Goal: Task Accomplishment & Management: Use online tool/utility

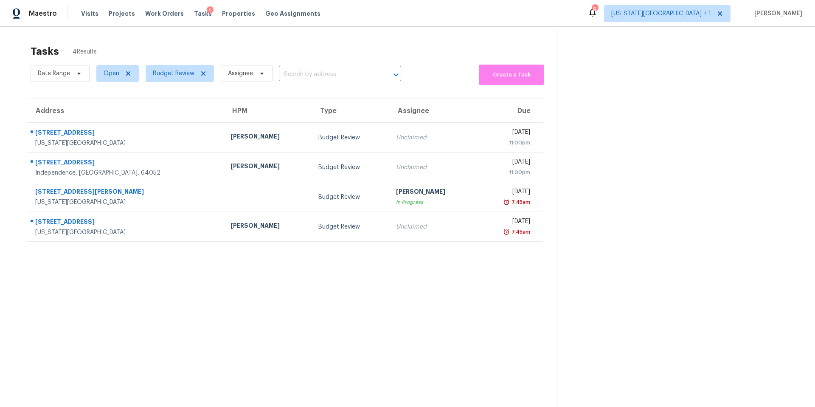
scroll to position [27, 0]
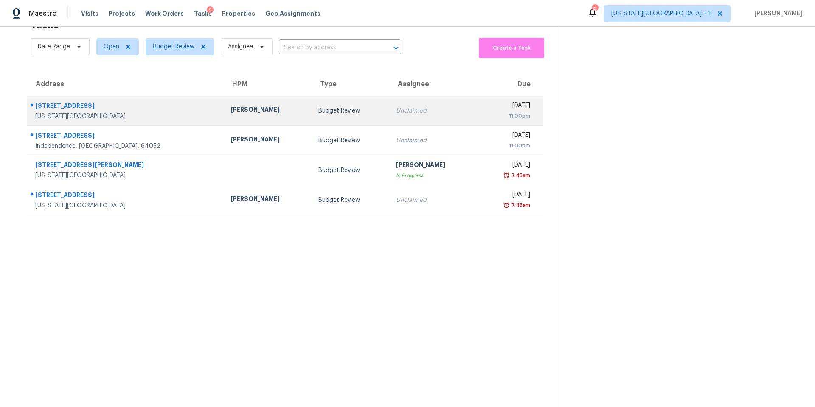
click at [231, 115] on div "[PERSON_NAME]" at bounding box center [268, 110] width 75 height 11
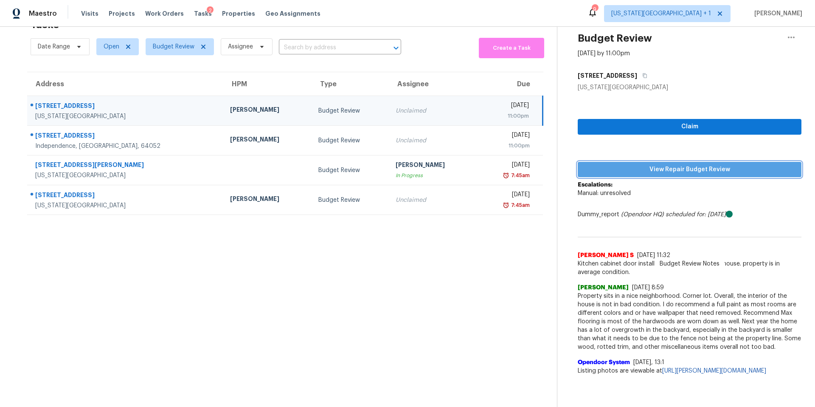
click at [620, 167] on span "View Repair Budget Review" at bounding box center [690, 169] width 210 height 11
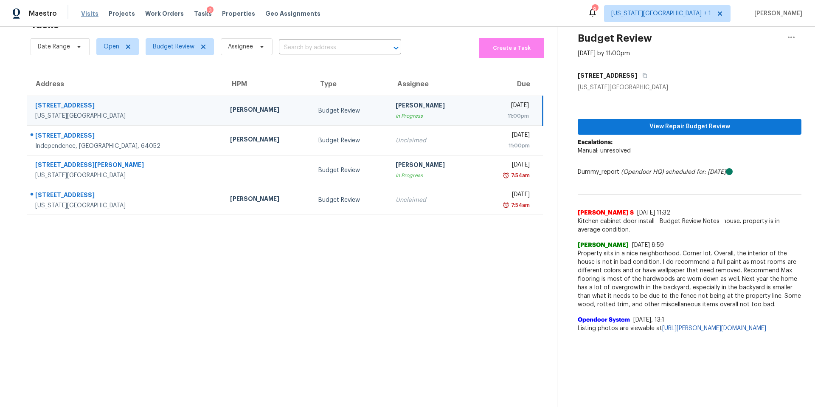
click at [91, 14] on span "Visits" at bounding box center [89, 13] width 17 height 8
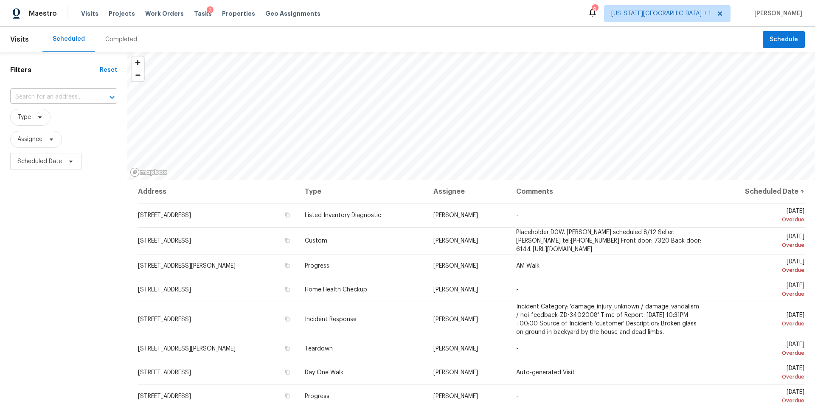
click at [63, 98] on input "text" at bounding box center [51, 96] width 83 height 13
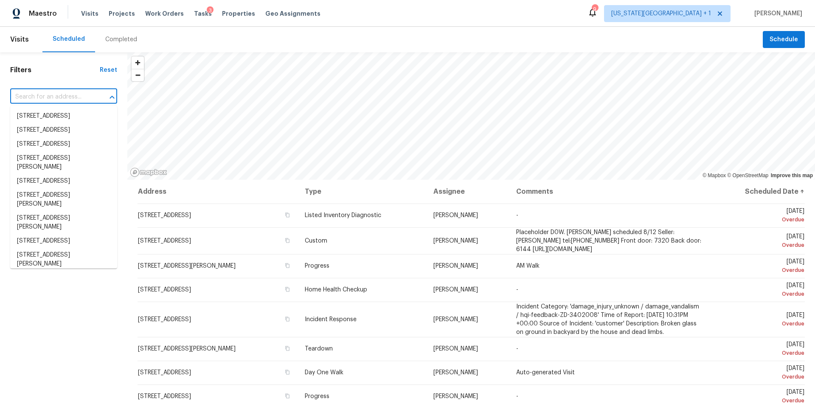
click at [63, 98] on input "text" at bounding box center [51, 96] width 83 height 13
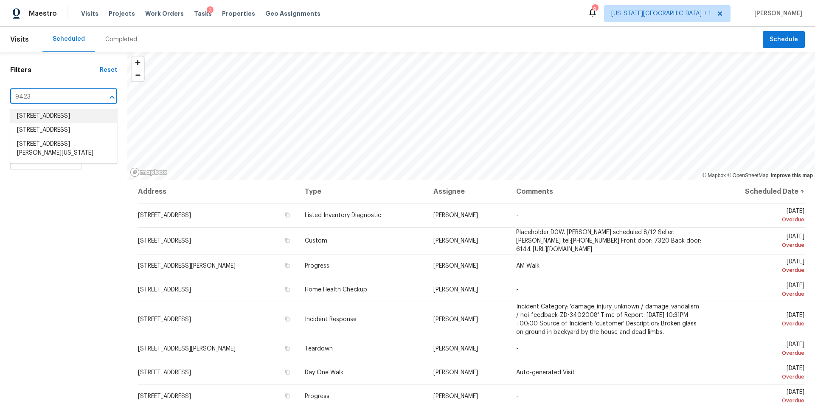
type input "9423"
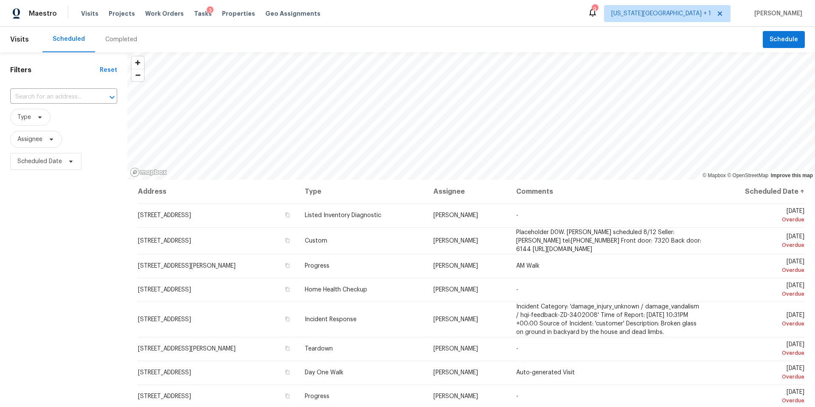
click at [112, 42] on div "Completed" at bounding box center [121, 39] width 32 height 8
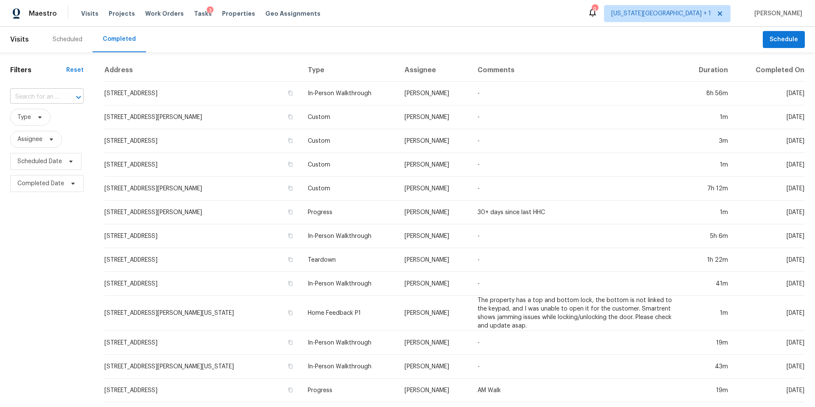
click at [44, 98] on input "text" at bounding box center [35, 96] width 50 height 13
type input "[PERSON_NAME]"
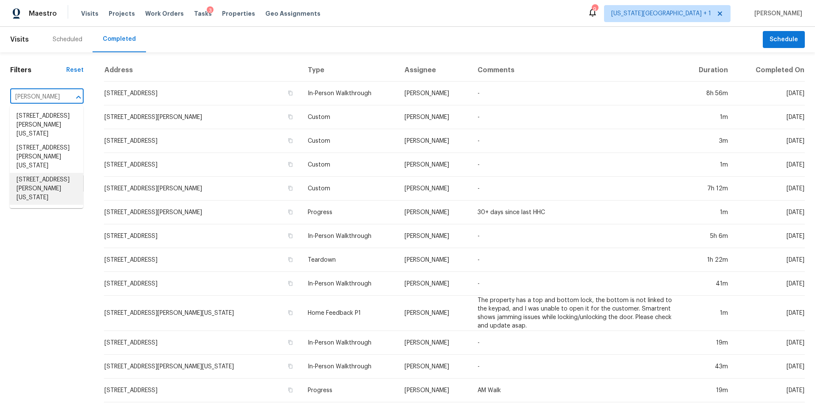
click at [39, 183] on li "[STREET_ADDRESS][PERSON_NAME][US_STATE]" at bounding box center [46, 189] width 73 height 32
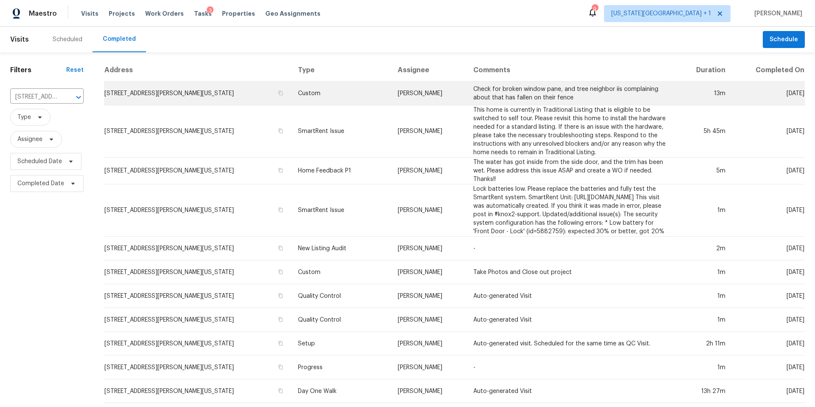
click at [178, 92] on td "[STREET_ADDRESS][PERSON_NAME][US_STATE]" at bounding box center [197, 94] width 187 height 24
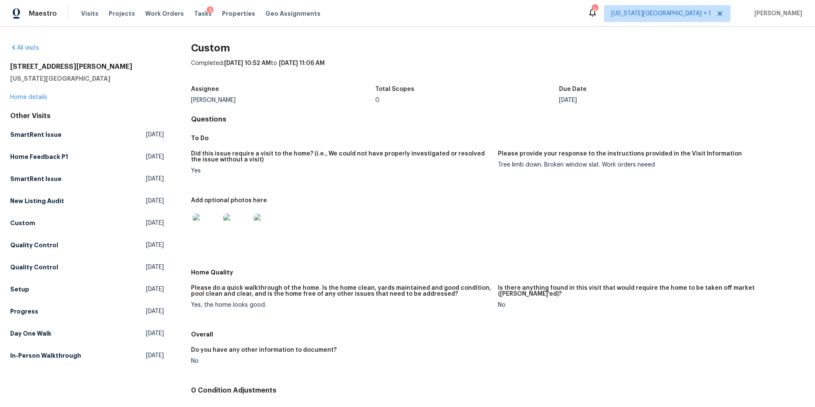
click at [208, 228] on img at bounding box center [206, 227] width 27 height 27
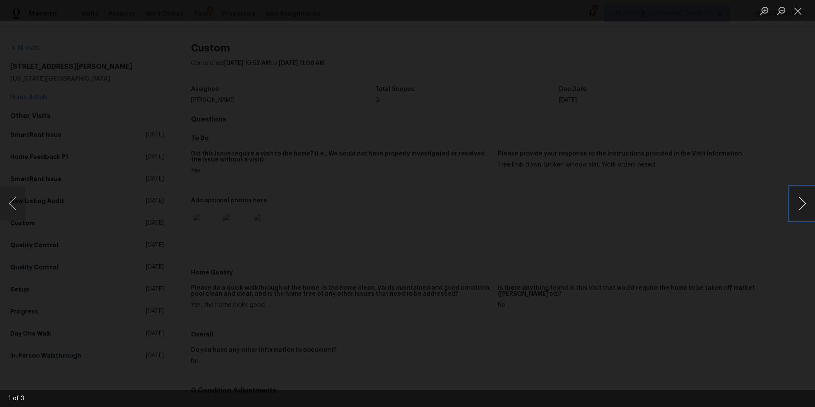
click at [803, 207] on button "Next image" at bounding box center [802, 203] width 25 height 34
click at [809, 208] on button "Next image" at bounding box center [802, 203] width 25 height 34
click at [747, 96] on div "Lightbox" at bounding box center [407, 203] width 815 height 407
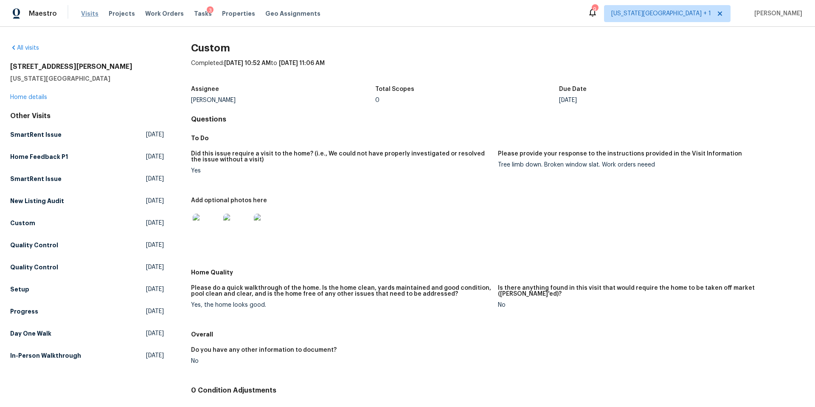
click at [87, 11] on span "Visits" at bounding box center [89, 13] width 17 height 8
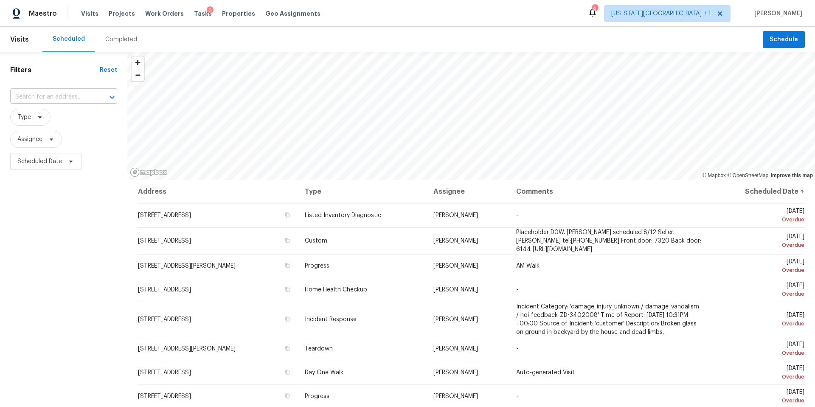
click at [57, 95] on input "text" at bounding box center [51, 96] width 83 height 13
type input "28930"
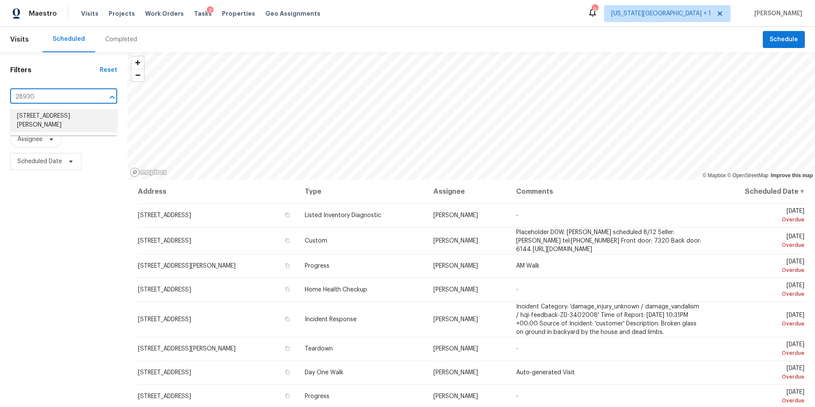
click at [51, 112] on li "[STREET_ADDRESS][PERSON_NAME]" at bounding box center [63, 120] width 107 height 23
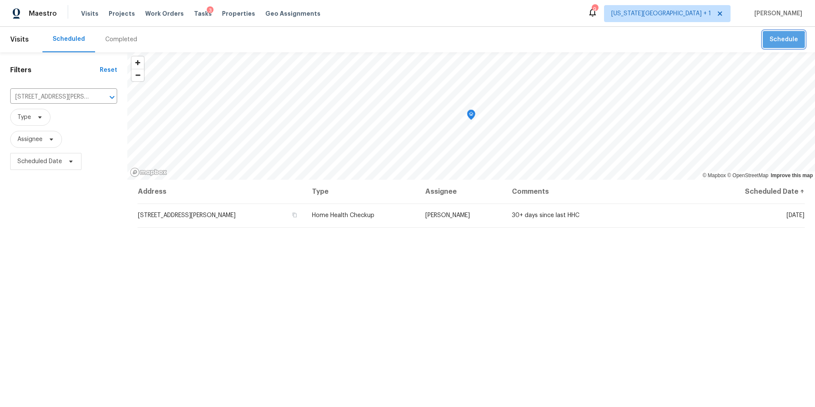
click at [783, 43] on span "Schedule" at bounding box center [784, 39] width 28 height 11
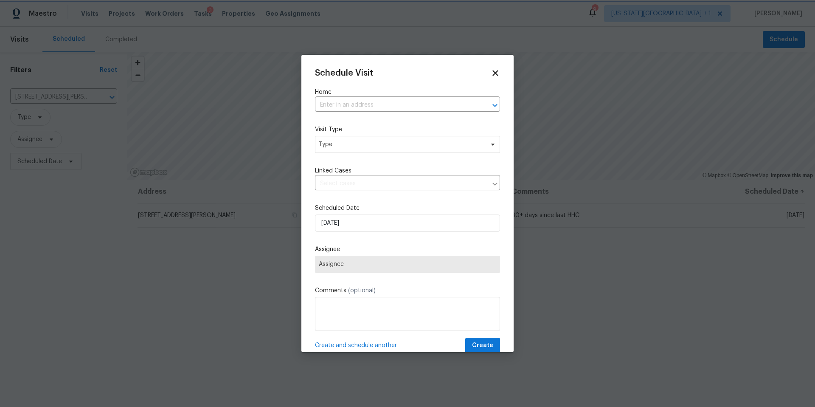
click at [231, 283] on div at bounding box center [407, 203] width 815 height 407
click at [494, 72] on icon at bounding box center [495, 73] width 6 height 6
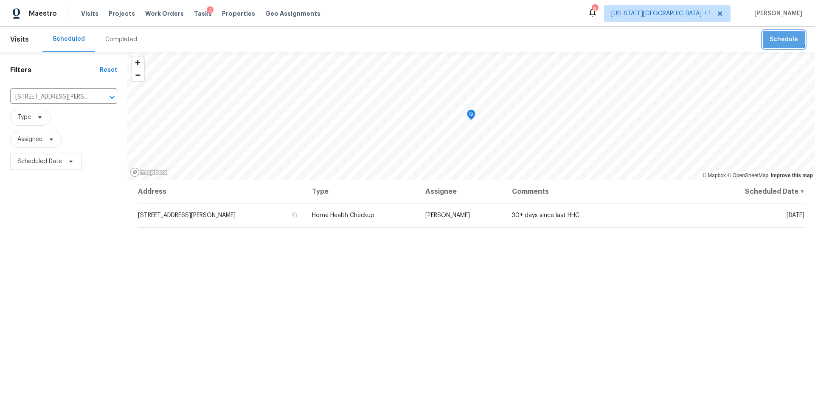
click at [773, 37] on span "Schedule" at bounding box center [784, 39] width 28 height 11
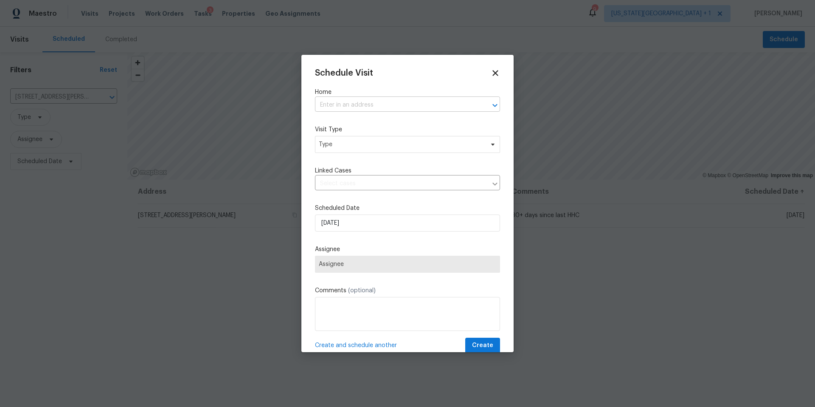
click at [351, 103] on input "text" at bounding box center [395, 104] width 161 height 13
type input "28930"
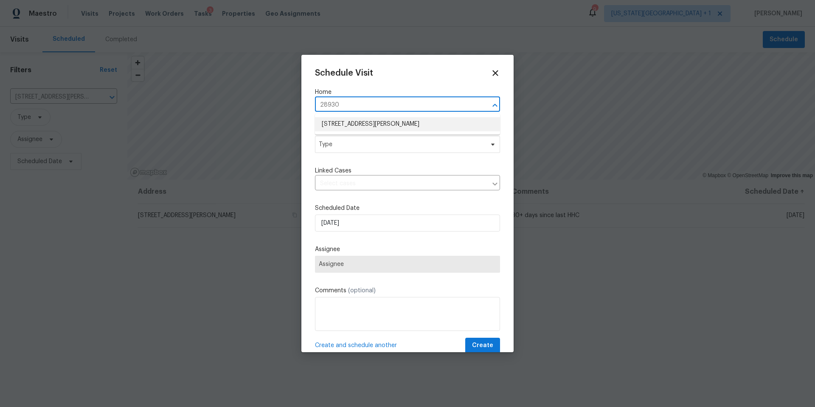
click at [346, 123] on li "[STREET_ADDRESS][PERSON_NAME]" at bounding box center [407, 124] width 185 height 14
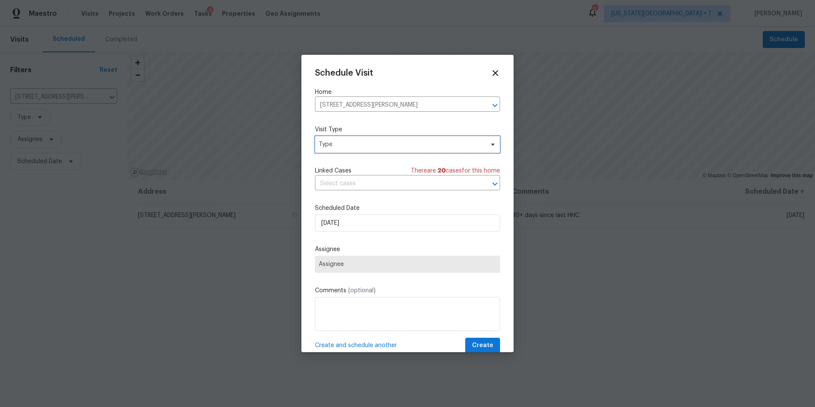
click at [356, 141] on span "Type" at bounding box center [401, 144] width 165 height 8
type input "progre"
click at [330, 199] on div "Progress" at bounding box center [332, 196] width 25 height 8
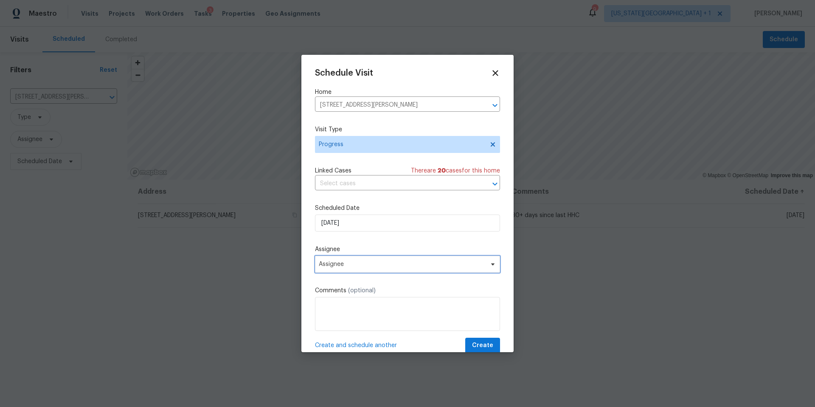
click at [348, 265] on span "Assignee" at bounding box center [402, 264] width 166 height 7
type input "[PERSON_NAME]"
click at [339, 317] on div "[PERSON_NAME]" at bounding box center [364, 300] width 99 height 41
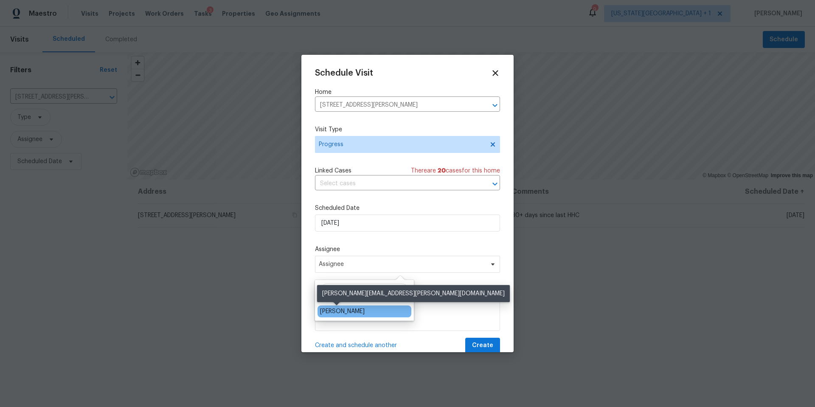
click at [339, 313] on div "[PERSON_NAME]" at bounding box center [342, 311] width 45 height 8
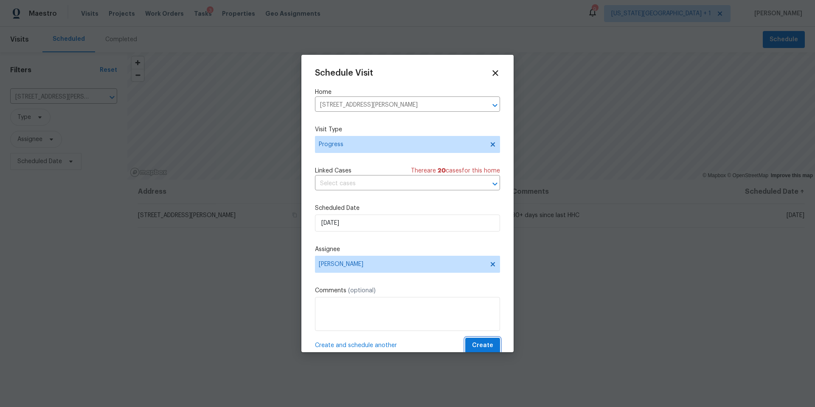
click at [482, 346] on span "Create" at bounding box center [482, 345] width 21 height 11
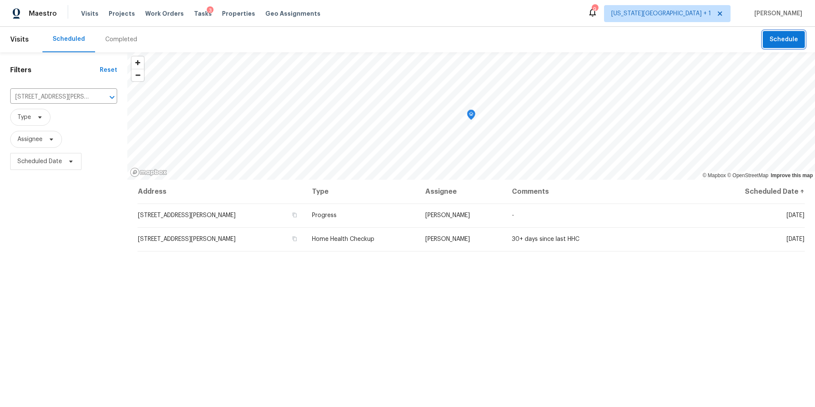
click at [785, 44] on span "Schedule" at bounding box center [784, 39] width 28 height 11
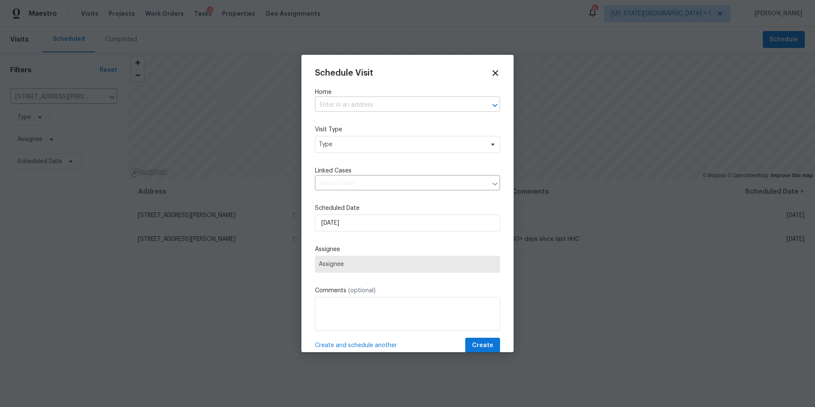
click at [378, 111] on input "text" at bounding box center [395, 104] width 161 height 13
type input "29002 [PERSON_NAME]"
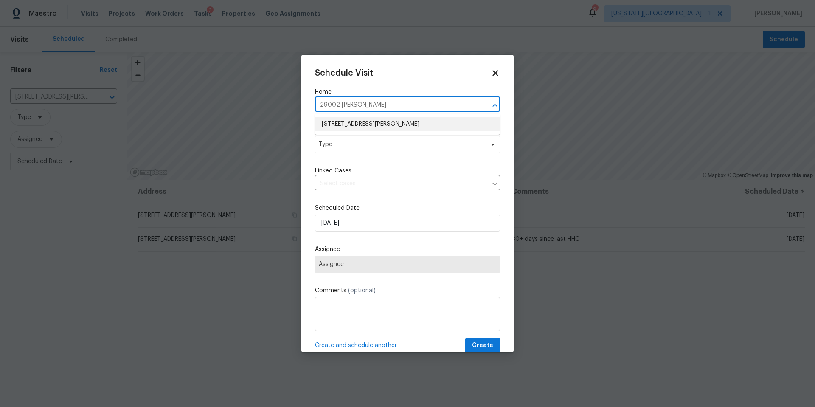
click at [377, 125] on li "[STREET_ADDRESS][PERSON_NAME]" at bounding box center [407, 124] width 185 height 14
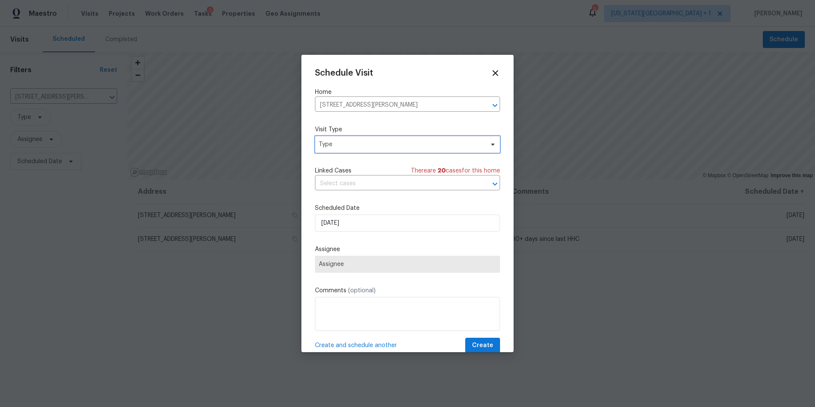
click at [364, 143] on span "Type" at bounding box center [401, 144] width 165 height 8
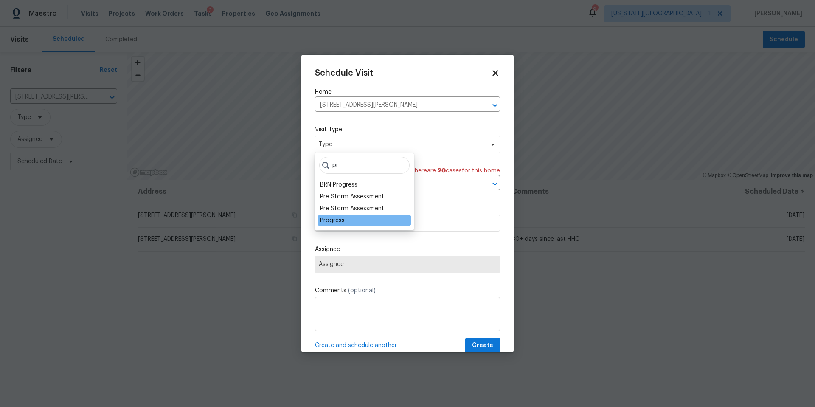
type input "pr"
click at [337, 224] on div "Progress" at bounding box center [332, 220] width 25 height 8
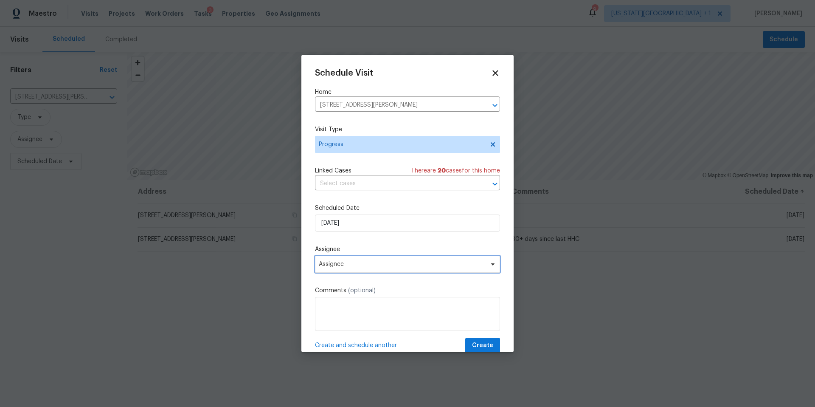
click at [349, 268] on span "Assignee" at bounding box center [407, 264] width 185 height 17
type input "[PERSON_NAME]"
click at [337, 310] on div "[PERSON_NAME]" at bounding box center [342, 311] width 45 height 8
click at [489, 344] on span "Create" at bounding box center [482, 345] width 21 height 11
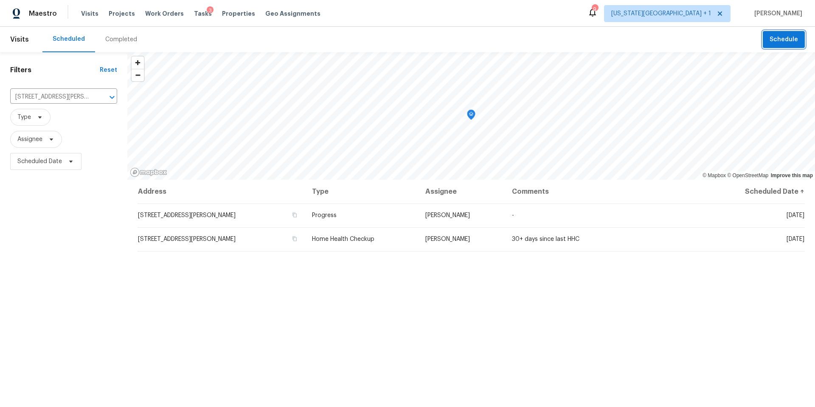
click at [776, 46] on button "Schedule" at bounding box center [784, 39] width 42 height 17
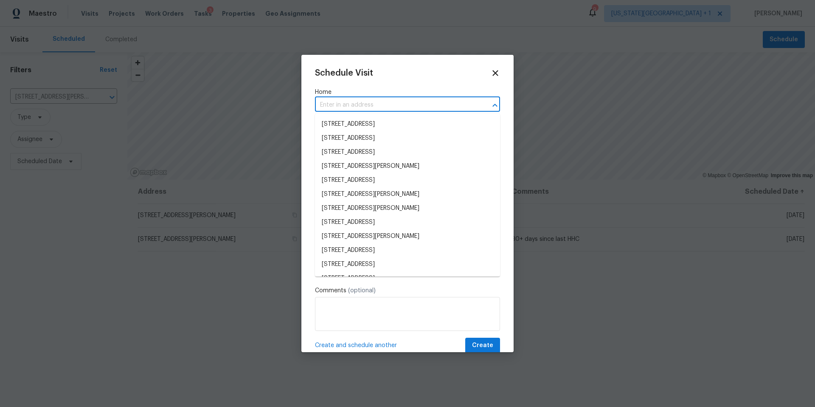
click at [392, 107] on input "text" at bounding box center [395, 104] width 161 height 13
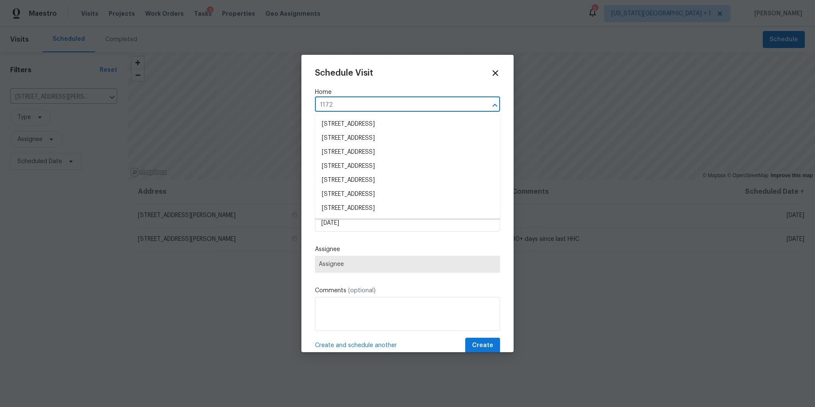
type input "11723"
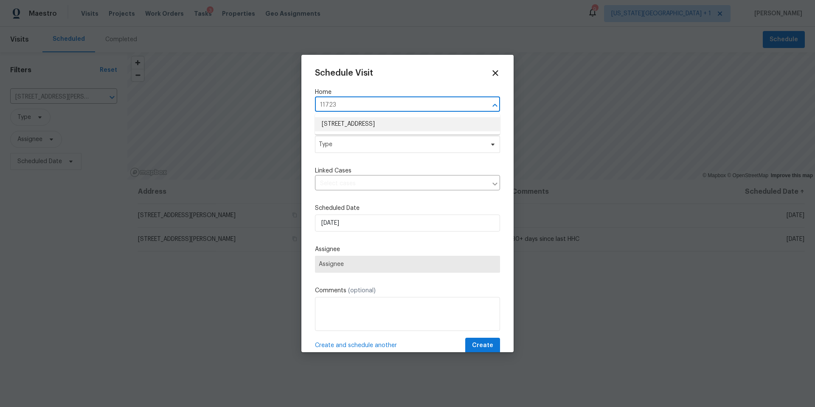
click at [378, 129] on li "[STREET_ADDRESS]" at bounding box center [407, 124] width 185 height 14
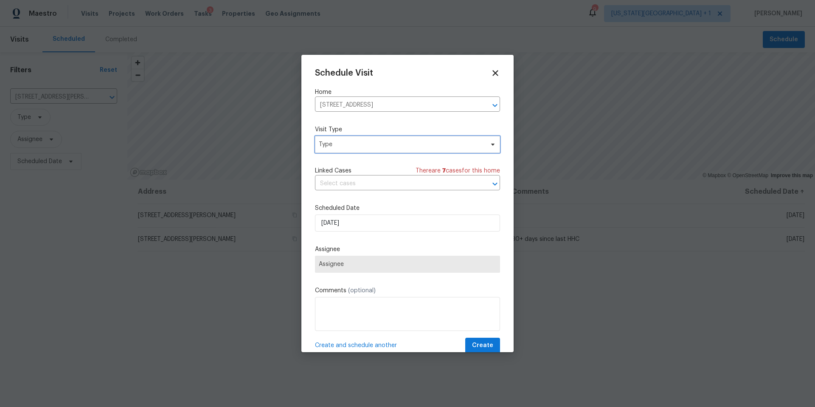
click at [368, 143] on span "Type" at bounding box center [401, 144] width 165 height 8
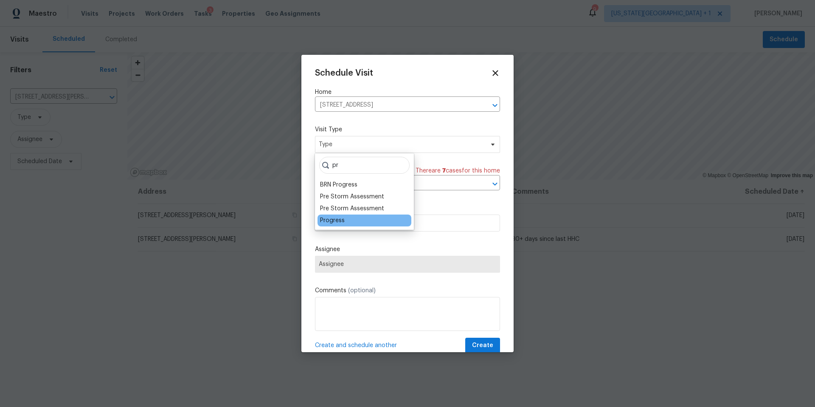
type input "pr"
click at [334, 220] on div "Progress" at bounding box center [332, 220] width 25 height 8
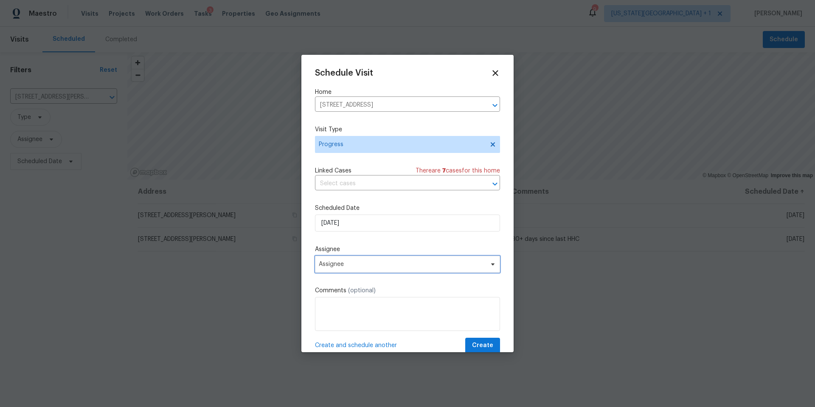
click at [347, 267] on span "Assignee" at bounding box center [402, 264] width 166 height 7
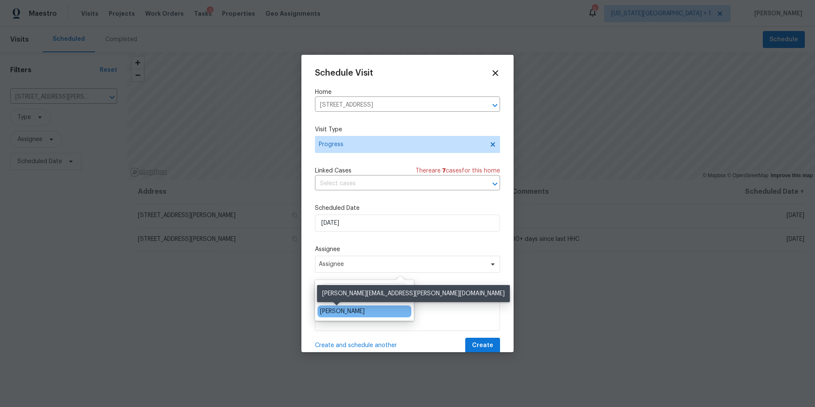
type input "lui"
click at [329, 312] on div "[PERSON_NAME]" at bounding box center [342, 311] width 45 height 8
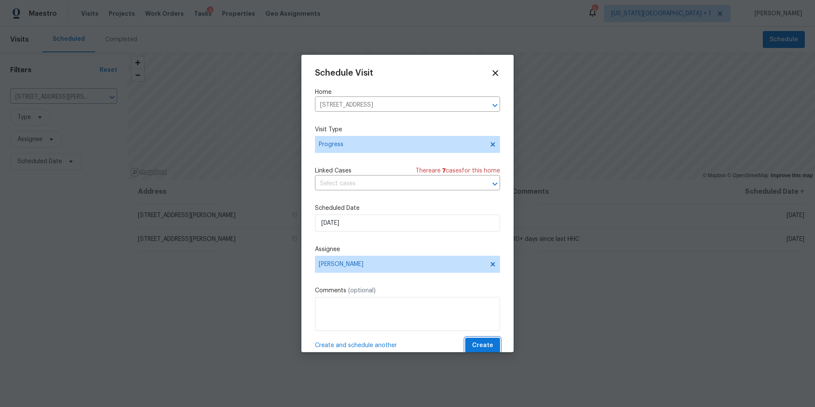
click at [472, 346] on button "Create" at bounding box center [482, 345] width 35 height 16
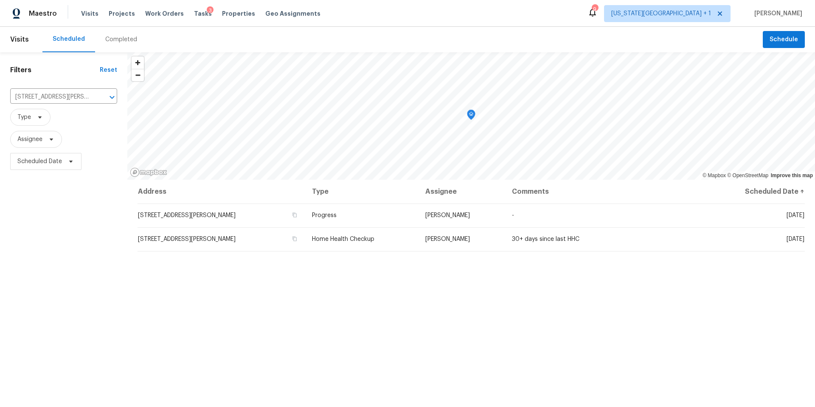
click at [207, 13] on div "3" at bounding box center [210, 10] width 7 height 8
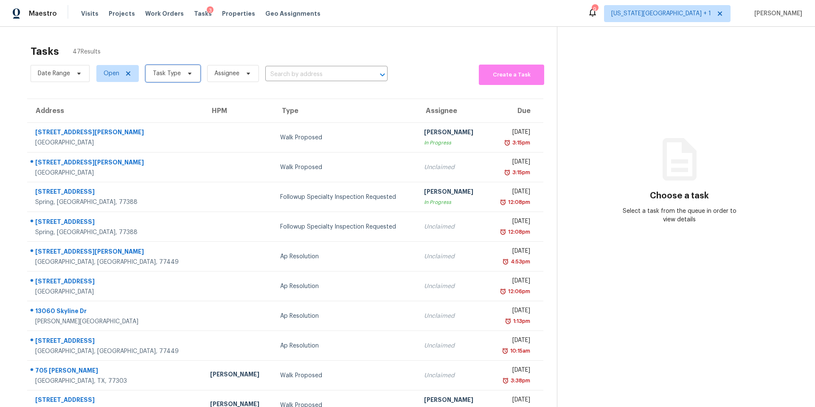
click at [184, 78] on span "Task Type" at bounding box center [173, 73] width 55 height 17
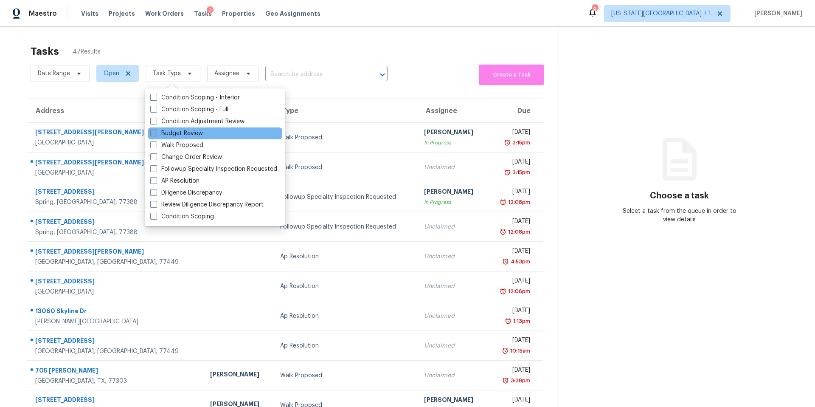
click at [176, 129] on label "Budget Review" at bounding box center [176, 133] width 53 height 8
click at [156, 129] on input "Budget Review" at bounding box center [153, 132] width 6 height 6
checkbox input "true"
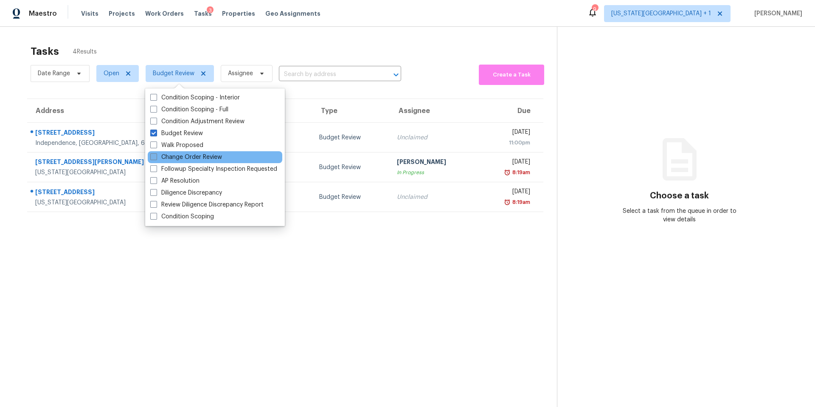
click at [173, 155] on label "Change Order Review" at bounding box center [186, 157] width 72 height 8
click at [156, 155] on input "Change Order Review" at bounding box center [153, 156] width 6 height 6
checkbox input "true"
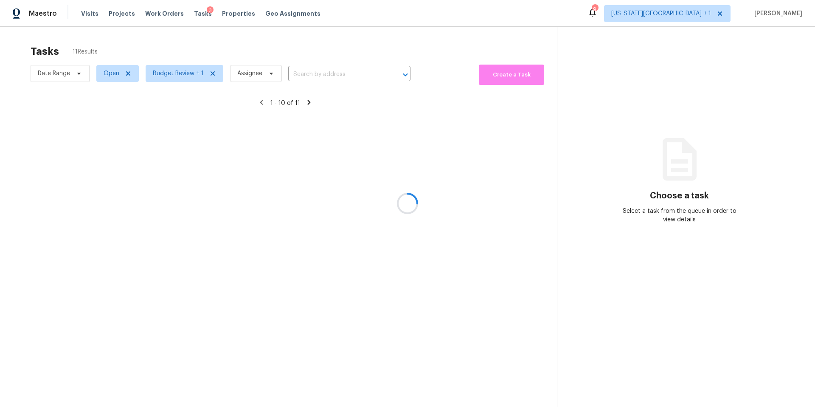
click at [197, 46] on div at bounding box center [407, 203] width 815 height 407
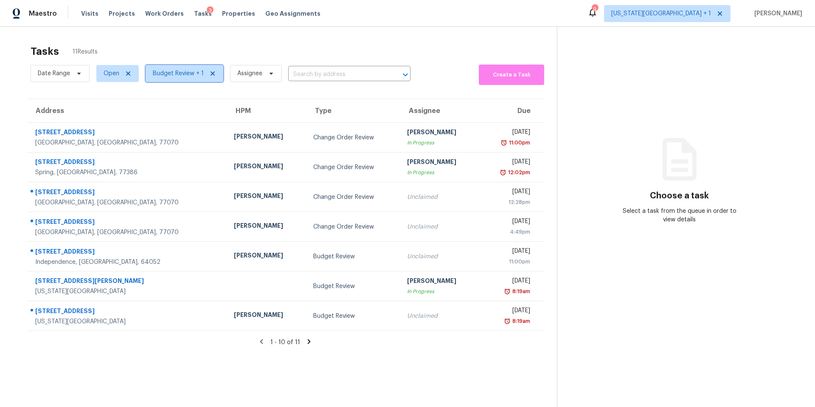
click at [183, 76] on span "Budget Review + 1" at bounding box center [178, 73] width 51 height 8
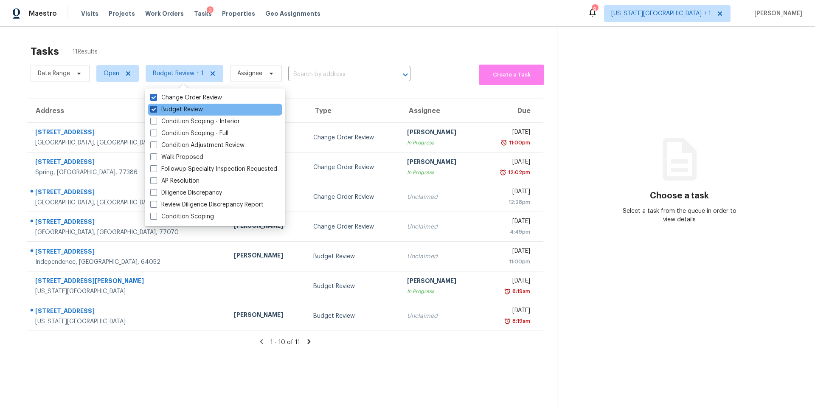
click at [174, 111] on label "Budget Review" at bounding box center [176, 109] width 53 height 8
click at [156, 111] on input "Budget Review" at bounding box center [153, 108] width 6 height 6
checkbox input "false"
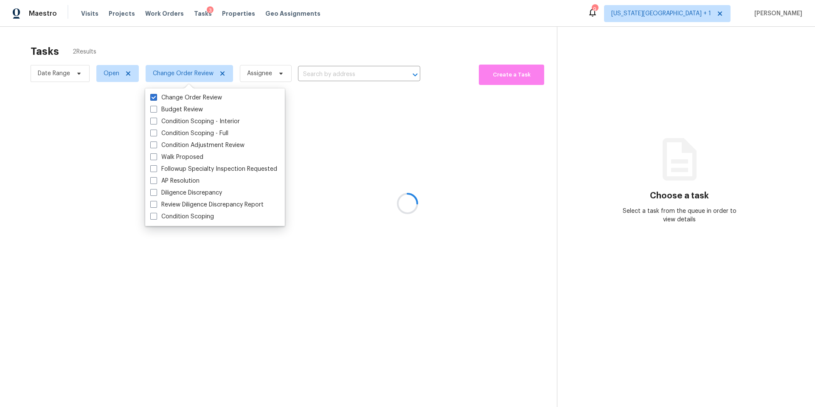
click at [206, 39] on div at bounding box center [407, 203] width 815 height 407
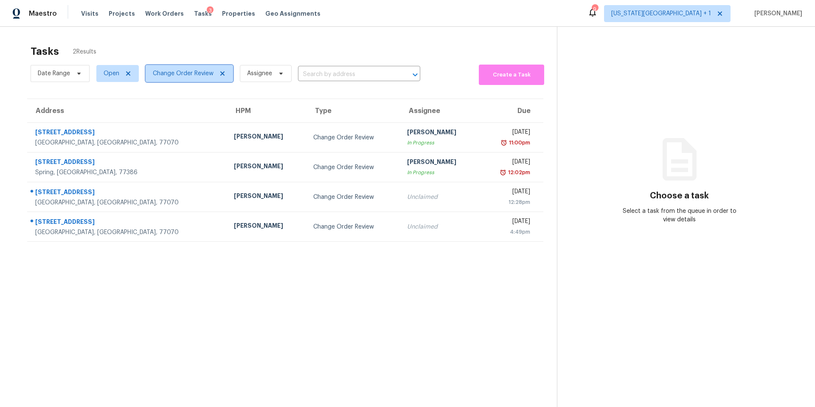
click at [179, 76] on span "Change Order Review" at bounding box center [183, 73] width 61 height 8
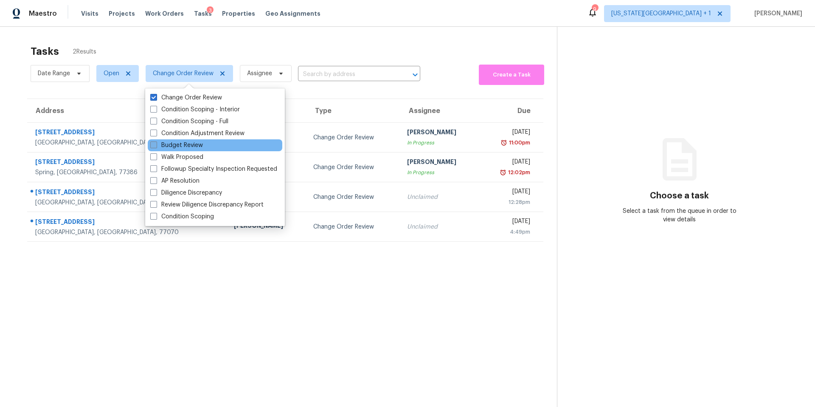
click at [172, 141] on label "Budget Review" at bounding box center [176, 145] width 53 height 8
click at [156, 141] on input "Budget Review" at bounding box center [153, 144] width 6 height 6
checkbox input "true"
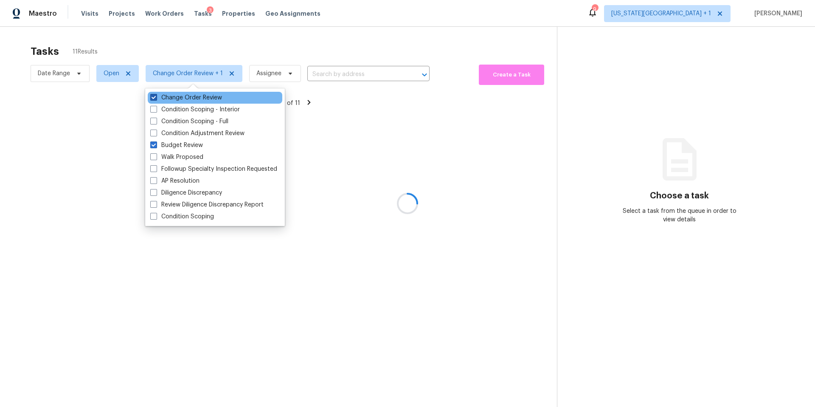
click at [169, 97] on label "Change Order Review" at bounding box center [186, 97] width 72 height 8
click at [156, 97] on input "Change Order Review" at bounding box center [153, 96] width 6 height 6
checkbox input "false"
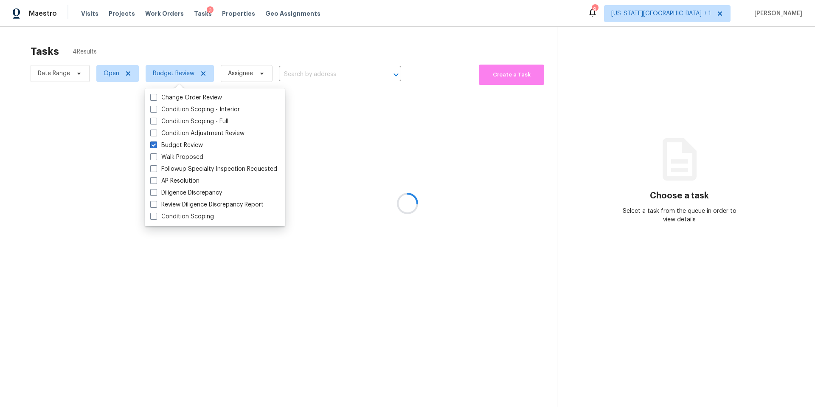
click at [185, 43] on div at bounding box center [407, 203] width 815 height 407
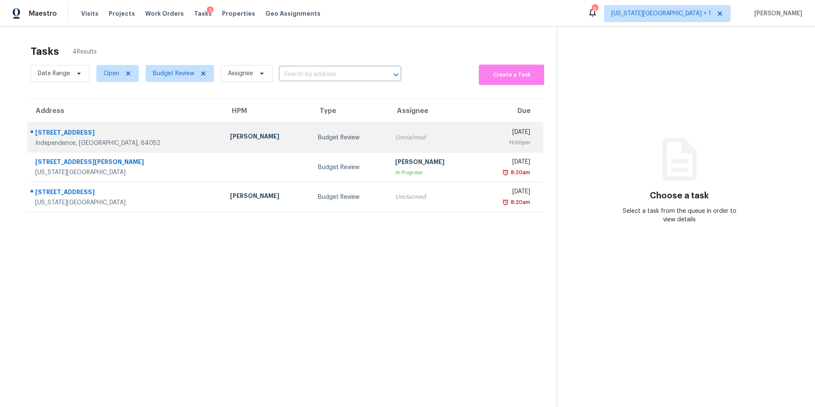
click at [230, 139] on div "[PERSON_NAME]" at bounding box center [267, 137] width 74 height 11
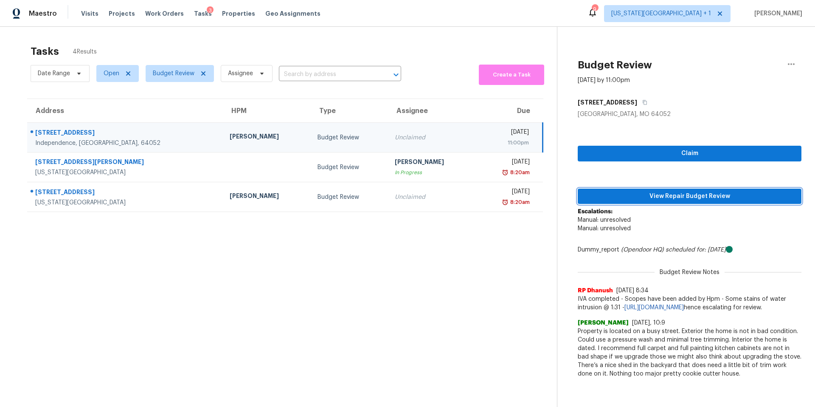
click at [606, 194] on span "View Repair Budget Review" at bounding box center [690, 196] width 210 height 11
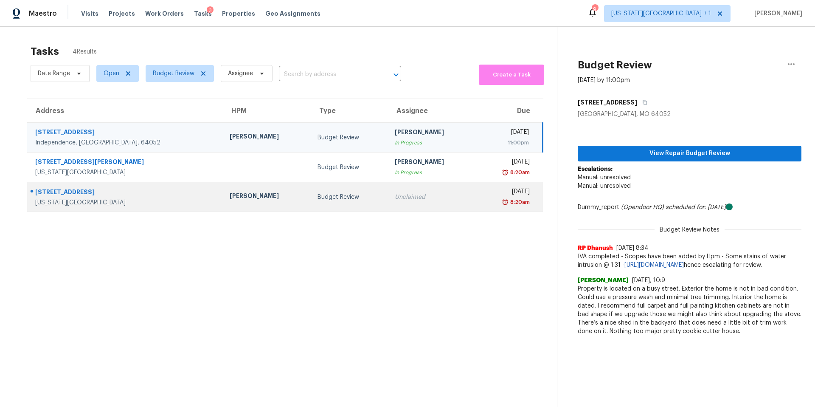
click at [230, 199] on div "[PERSON_NAME]" at bounding box center [267, 196] width 74 height 11
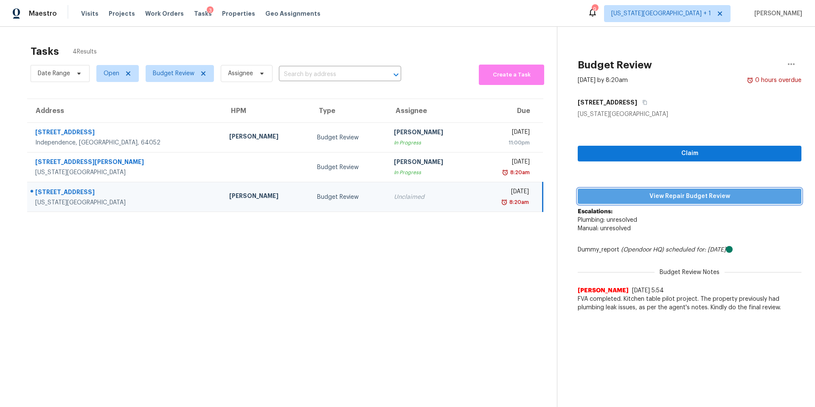
click at [606, 196] on span "View Repair Budget Review" at bounding box center [690, 196] width 210 height 11
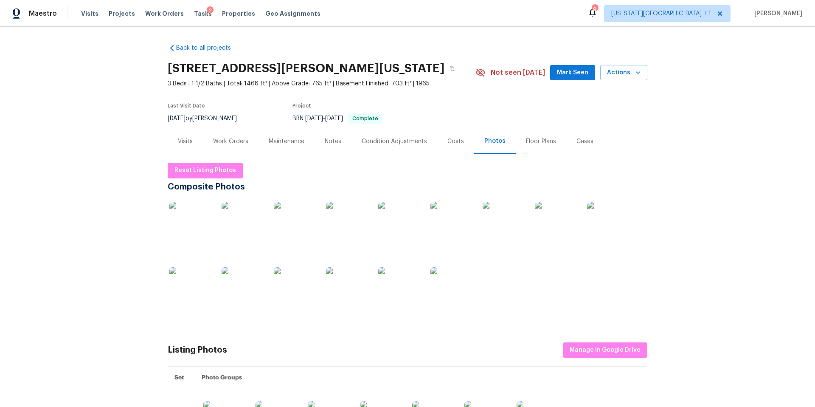
click at [187, 139] on div "Visits" at bounding box center [185, 141] width 15 height 8
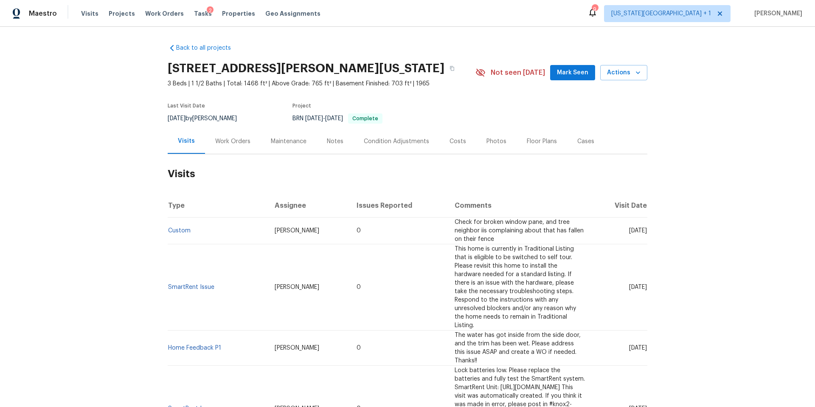
click at [246, 139] on div "Work Orders" at bounding box center [232, 141] width 35 height 8
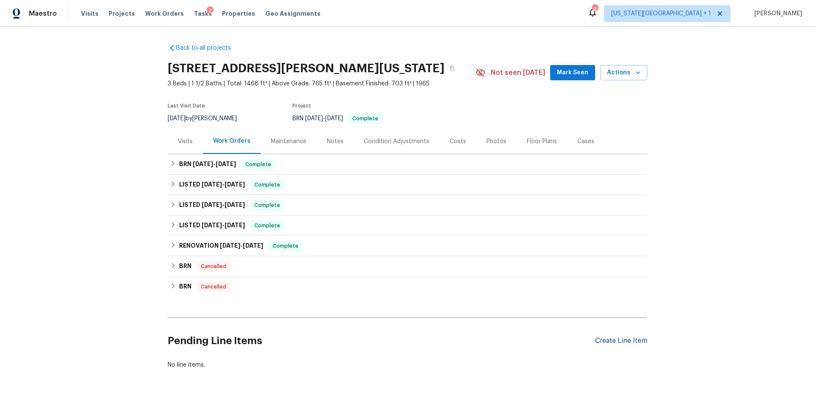
click at [608, 340] on div "Create Line Item" at bounding box center [621, 341] width 52 height 8
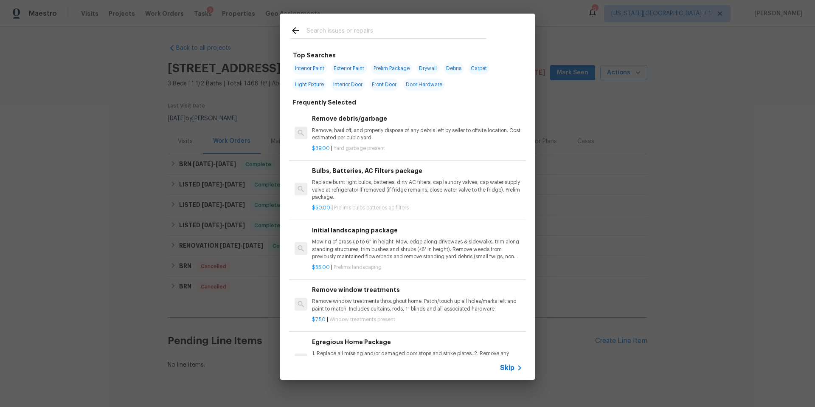
click at [343, 37] on input "text" at bounding box center [396, 31] width 180 height 13
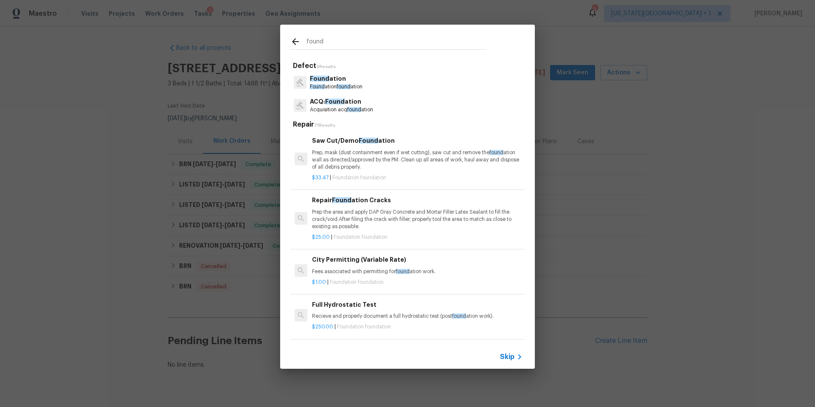
type input "found"
click at [331, 106] on p "Acquisition acq found ation" at bounding box center [341, 109] width 63 height 7
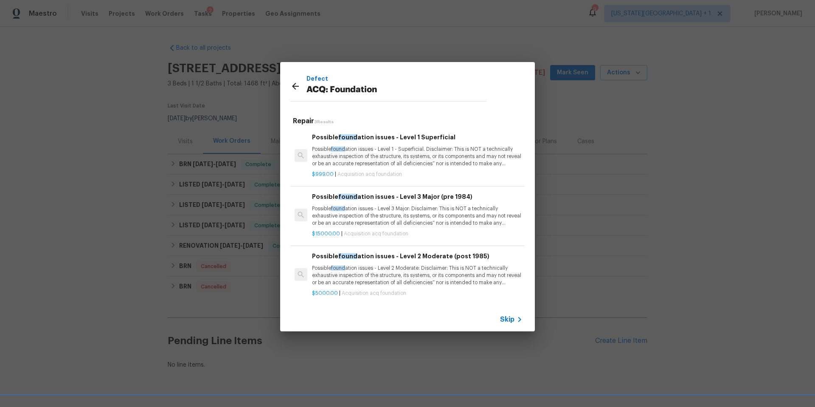
click at [370, 276] on p "Possible found ation issues - Level 2 Moderate: Disclaimer: This is NOT a techn…" at bounding box center [417, 275] width 211 height 22
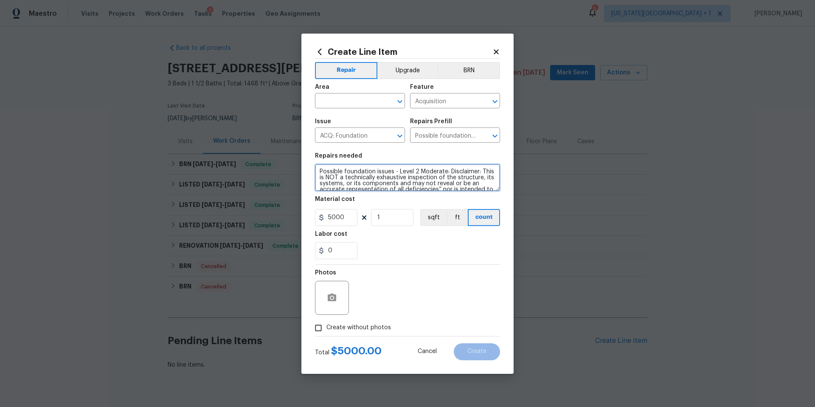
scroll to position [30, 0]
drag, startPoint x: 319, startPoint y: 172, endPoint x: 487, endPoint y: 195, distance: 169.6
click at [489, 196] on section "Repairs needed Possible foundation issues - Level 2 Moderate: Disclaimer: This …" at bounding box center [407, 206] width 185 height 116
